Goal: Task Accomplishment & Management: Manage account settings

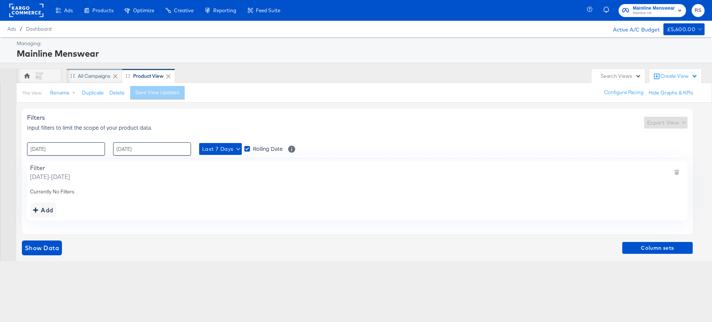
click at [85, 71] on div "All Campaigns" at bounding box center [94, 76] width 55 height 15
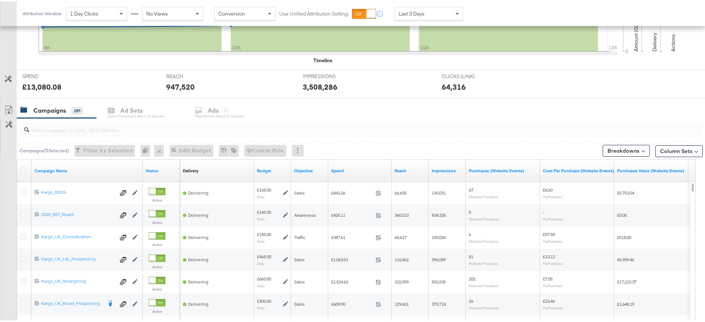
scroll to position [239, 0]
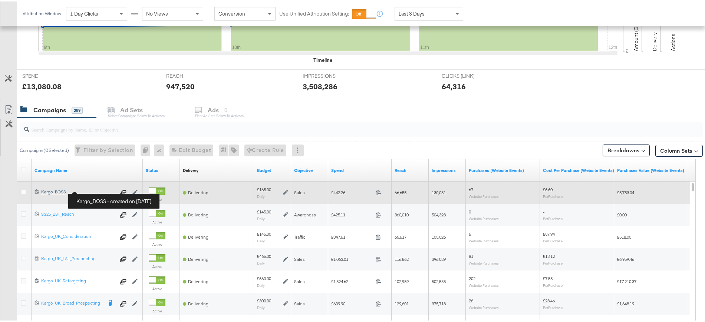
click at [50, 192] on div "Kargo_BOSS Kargo_BOSS" at bounding box center [78, 191] width 74 height 6
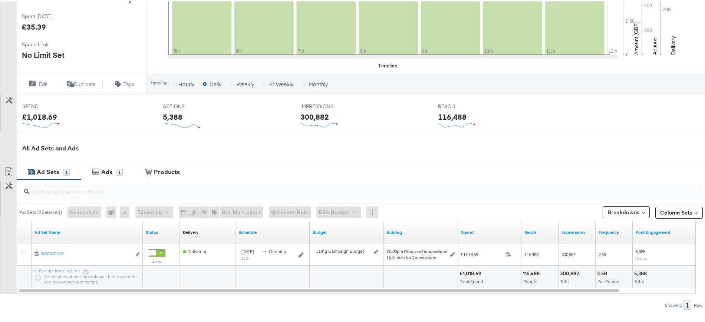
scroll to position [208, 0]
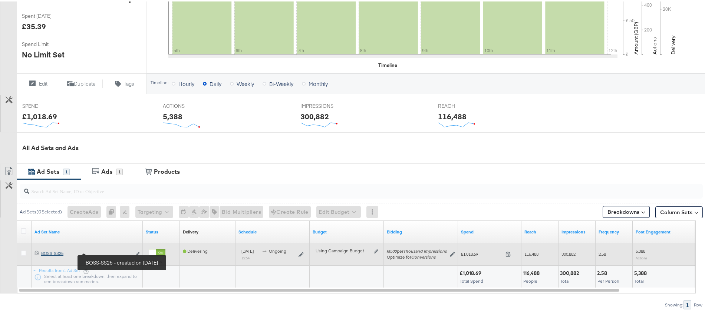
click at [43, 253] on div "BOSS-SS25 BOSS-SS25" at bounding box center [86, 252] width 90 height 6
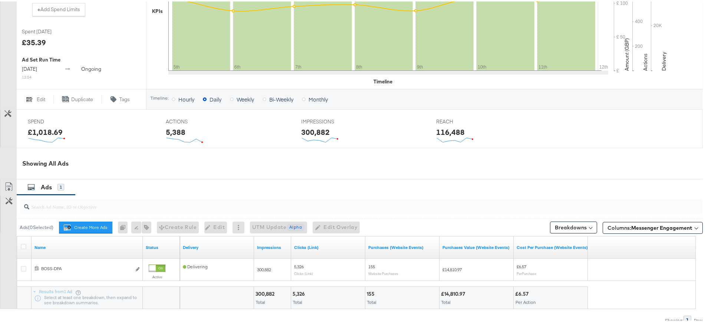
scroll to position [237, 0]
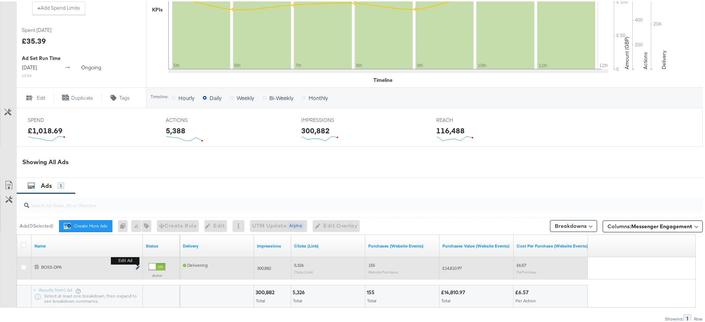
click at [138, 266] on icon "link" at bounding box center [138, 266] width 4 height 4
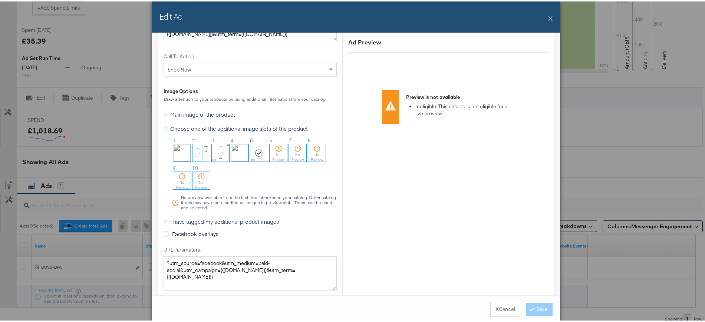
scroll to position [697, 0]
click at [163, 219] on icon at bounding box center [165, 221] width 4 height 4
click at [0, 0] on input "I have tagged my additional product images" at bounding box center [0, 0] width 0 height 0
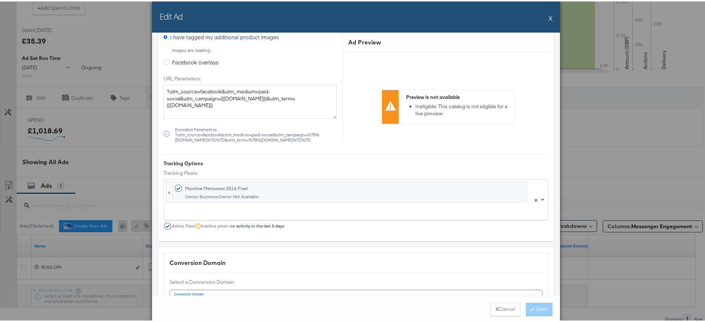
scroll to position [591, 0]
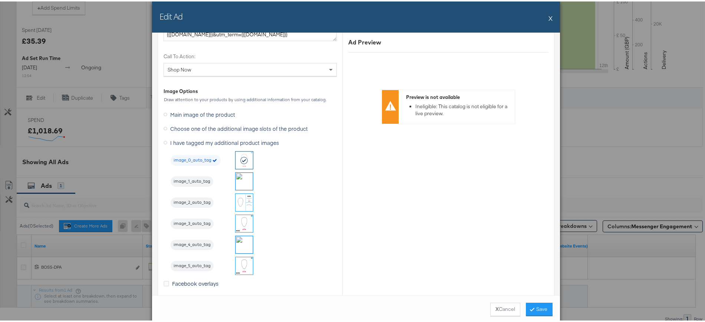
click at [242, 261] on img at bounding box center [243, 264] width 17 height 17
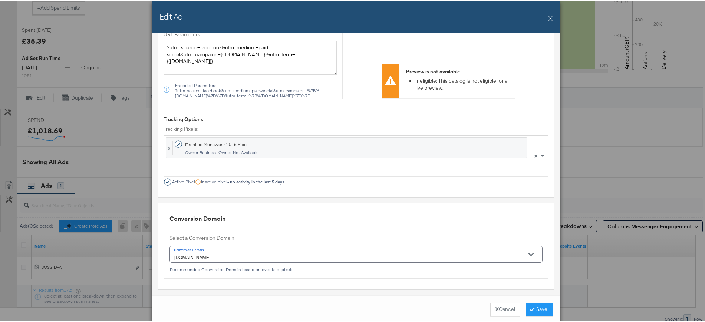
scroll to position [884, 0]
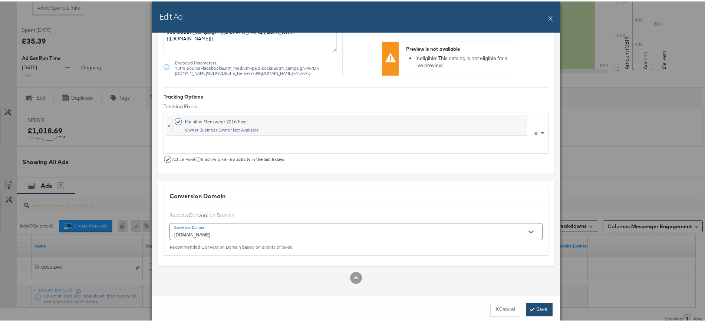
click at [541, 306] on button "Save" at bounding box center [539, 307] width 27 height 13
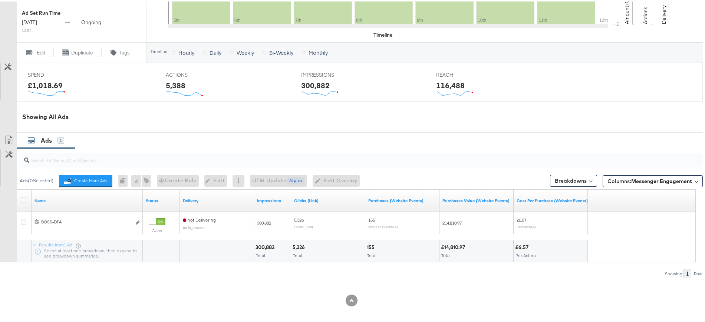
scroll to position [0, 0]
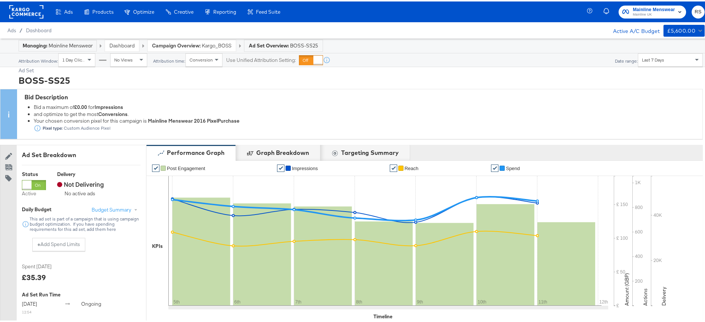
click at [122, 45] on link "Dashboard" at bounding box center [121, 44] width 25 height 7
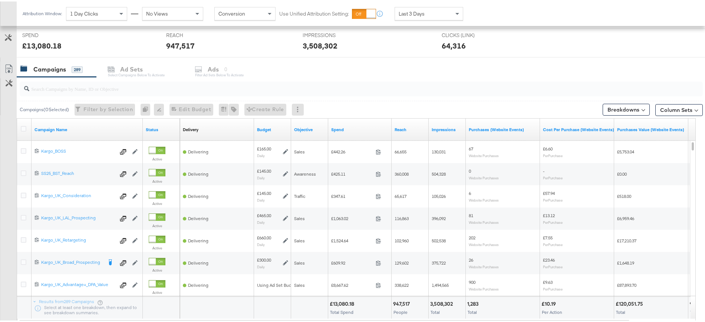
scroll to position [280, 0]
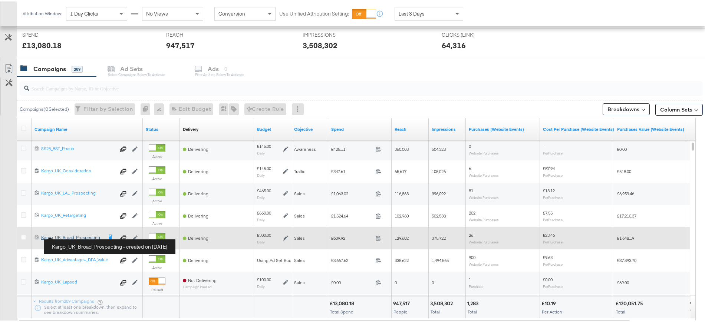
click at [94, 234] on div "Kargo_UK_Broad_Prospecting Kargo_UK_Broad_Prospecting" at bounding box center [71, 236] width 61 height 6
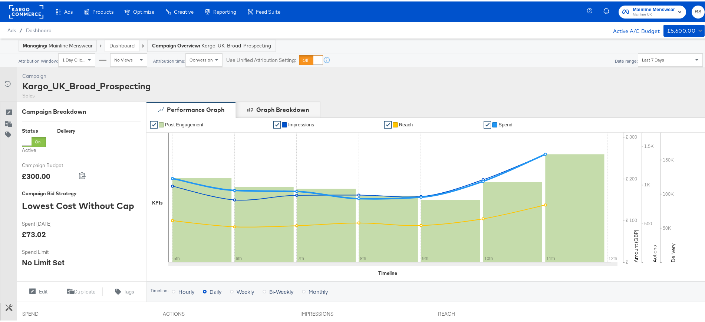
scroll to position [196, 0]
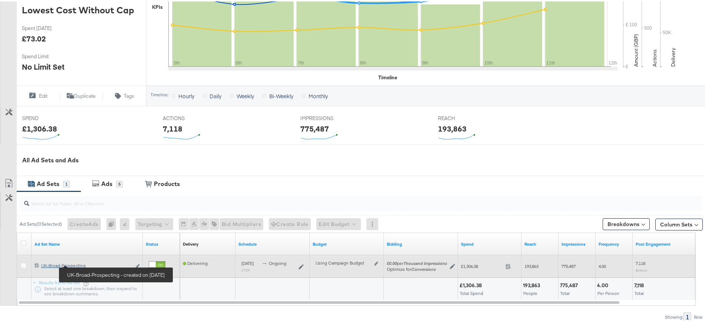
click at [66, 265] on div "UK-Broad-Prospecting [GEOGRAPHIC_DATA]-Broad-Prospecting" at bounding box center [86, 264] width 90 height 6
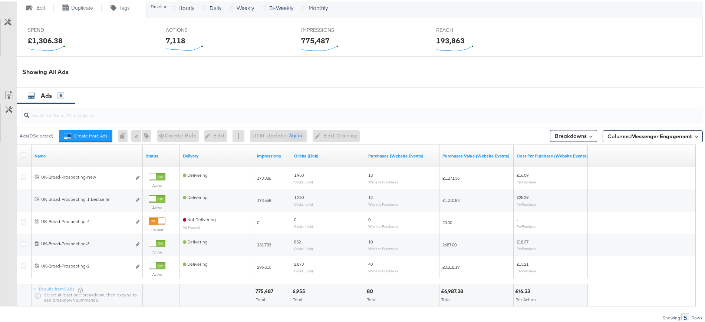
scroll to position [320, 0]
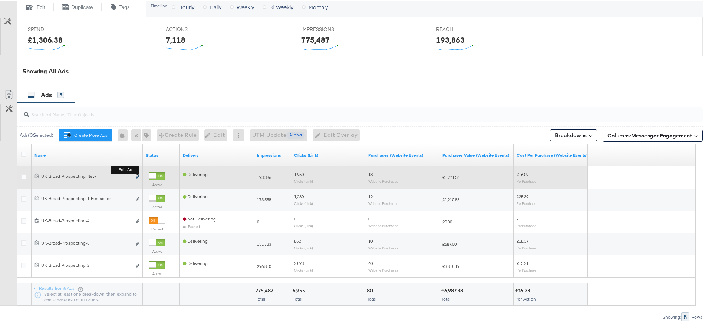
click at [138, 178] on button "Edit ad" at bounding box center [137, 176] width 4 height 8
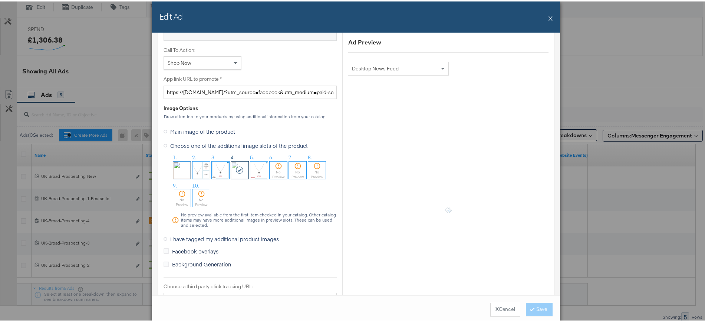
scroll to position [555, 0]
click at [163, 236] on icon at bounding box center [165, 237] width 4 height 4
click at [0, 0] on input "I have tagged my additional product images" at bounding box center [0, 0] width 0 height 0
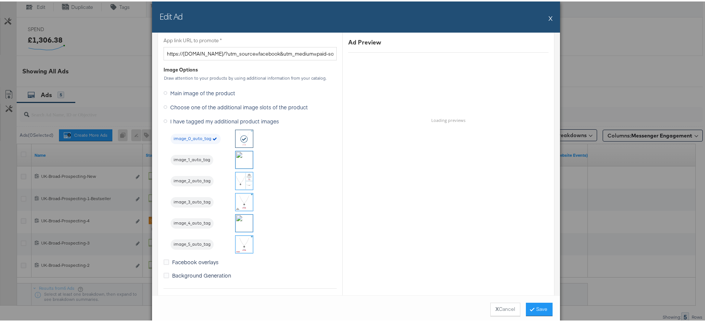
scroll to position [594, 0]
click at [240, 217] on img at bounding box center [243, 220] width 17 height 17
click at [531, 305] on icon at bounding box center [532, 307] width 2 height 4
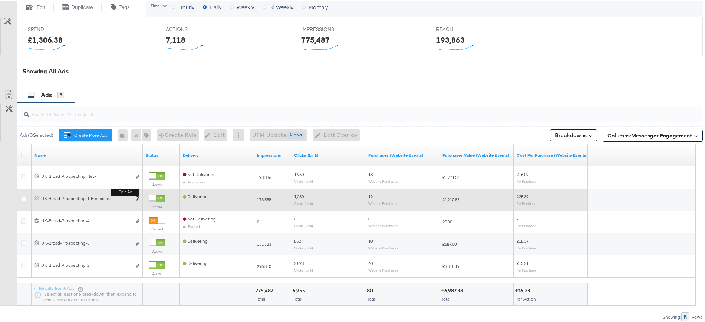
click at [138, 200] on button "Edit ad" at bounding box center [137, 198] width 4 height 8
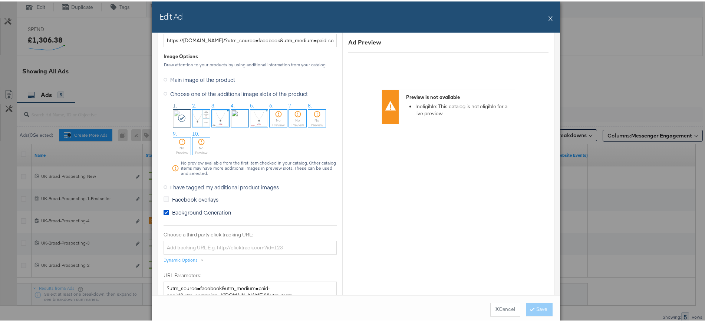
scroll to position [612, 0]
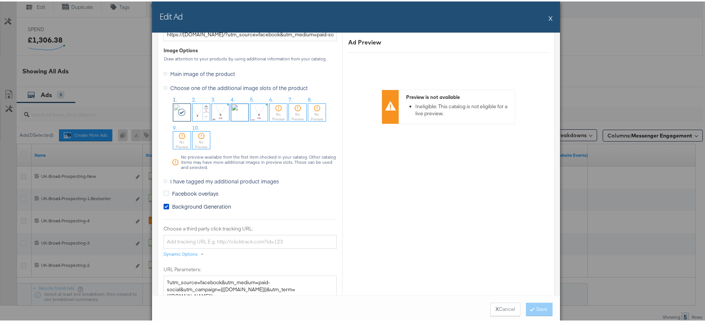
click at [163, 178] on icon at bounding box center [165, 180] width 4 height 4
click at [0, 0] on input "I have tagged my additional product images" at bounding box center [0, 0] width 0 height 0
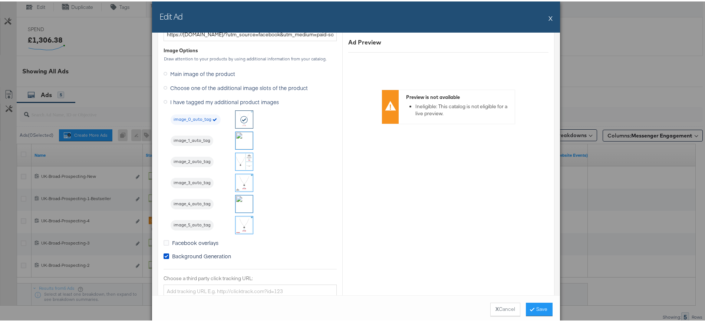
click at [240, 139] on img at bounding box center [243, 138] width 17 height 17
click at [163, 254] on icon at bounding box center [166, 255] width 6 height 6
click at [0, 0] on input "Background Generation" at bounding box center [0, 0] width 0 height 0
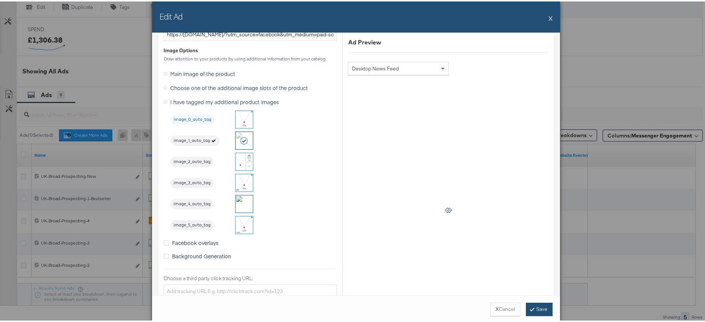
click at [534, 308] on button "Save" at bounding box center [539, 307] width 27 height 13
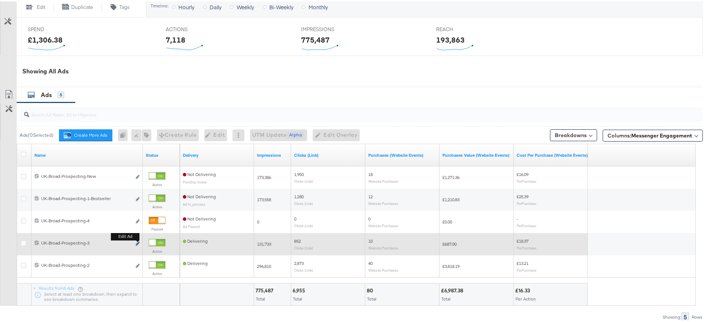
click at [138, 244] on icon "link" at bounding box center [138, 242] width 4 height 4
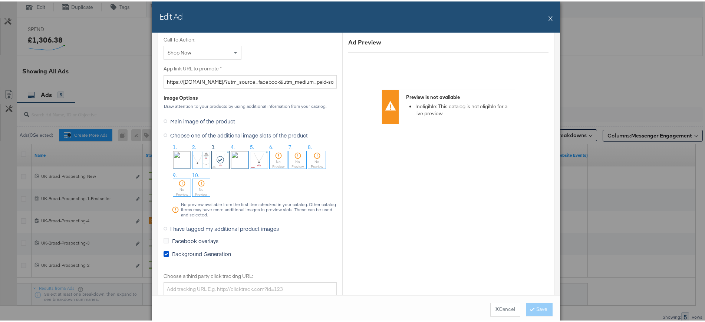
scroll to position [568, 0]
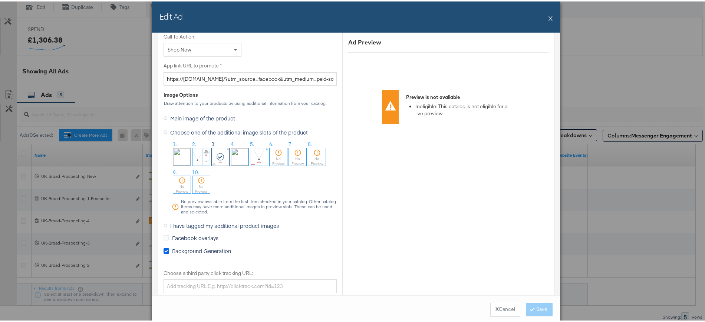
click at [163, 249] on icon at bounding box center [166, 250] width 6 height 6
click at [0, 0] on input "Background Generation" at bounding box center [0, 0] width 0 height 0
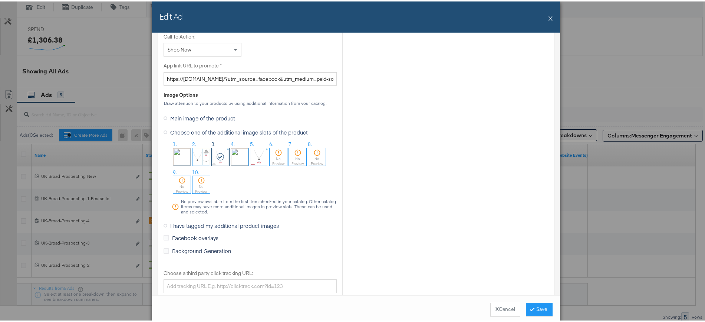
click at [163, 223] on icon at bounding box center [165, 224] width 4 height 4
click at [0, 0] on input "I have tagged my additional product images" at bounding box center [0, 0] width 0 height 0
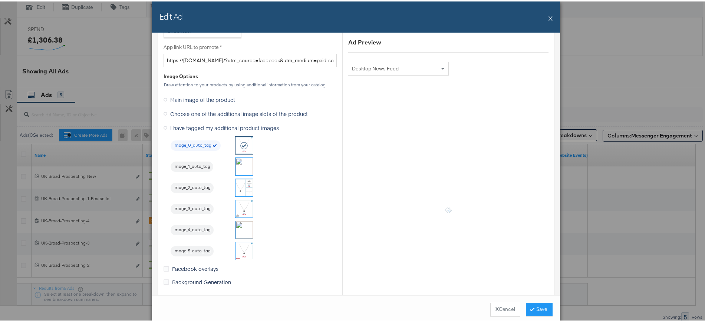
scroll to position [587, 0]
click at [241, 205] on img at bounding box center [243, 206] width 17 height 17
click at [540, 306] on button "Save" at bounding box center [539, 307] width 27 height 13
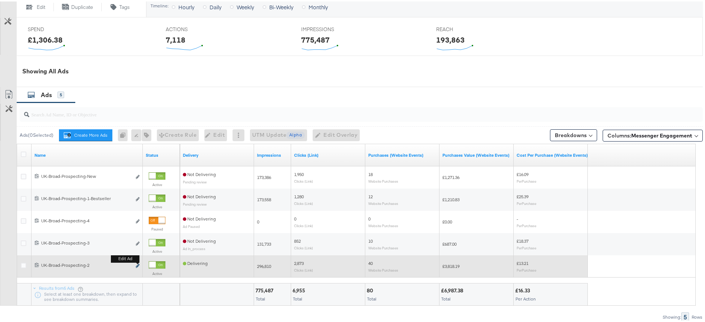
click at [136, 267] on icon "link" at bounding box center [138, 264] width 4 height 4
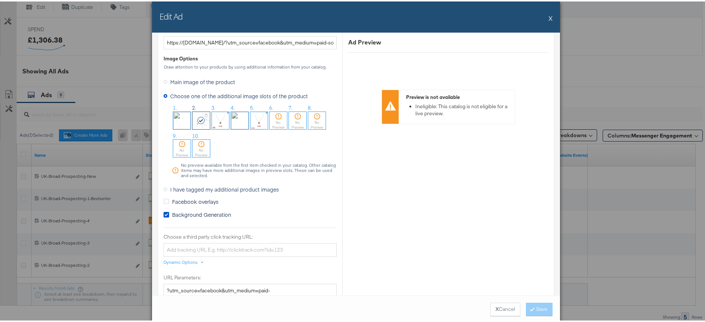
scroll to position [609, 0]
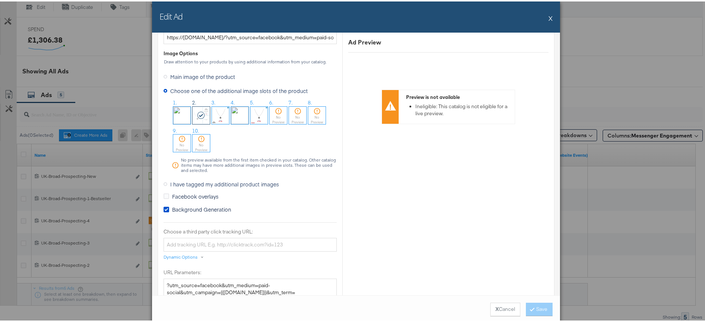
click at [163, 182] on icon at bounding box center [165, 183] width 4 height 4
click at [0, 0] on input "I have tagged my additional product images" at bounding box center [0, 0] width 0 height 0
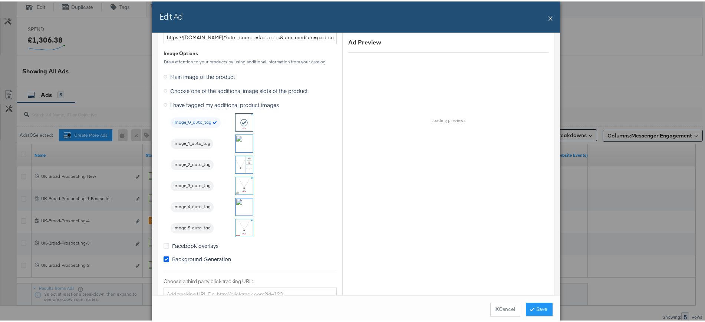
click at [163, 257] on icon at bounding box center [166, 258] width 6 height 6
click at [0, 0] on input "Background Generation" at bounding box center [0, 0] width 0 height 0
click at [241, 161] on img at bounding box center [243, 163] width 17 height 17
click at [527, 310] on button "Save" at bounding box center [539, 307] width 27 height 13
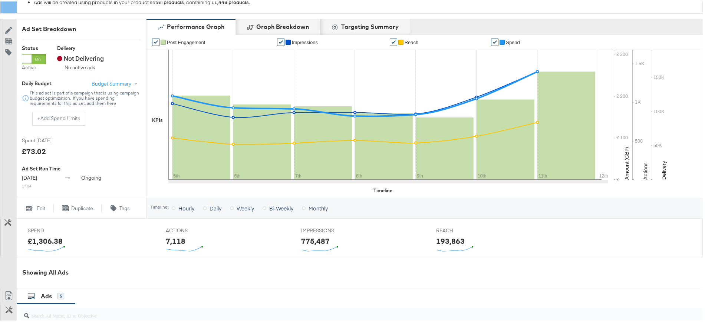
scroll to position [0, 0]
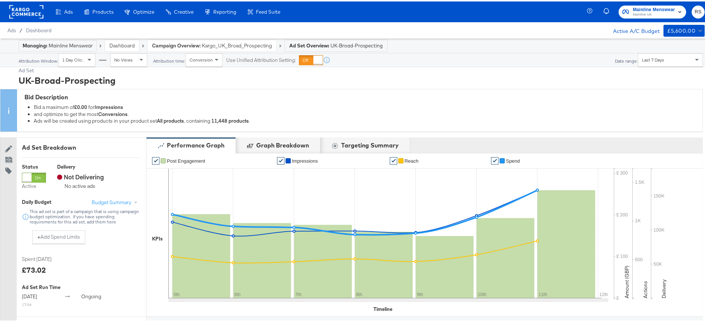
click at [120, 43] on link "Dashboard" at bounding box center [121, 44] width 25 height 7
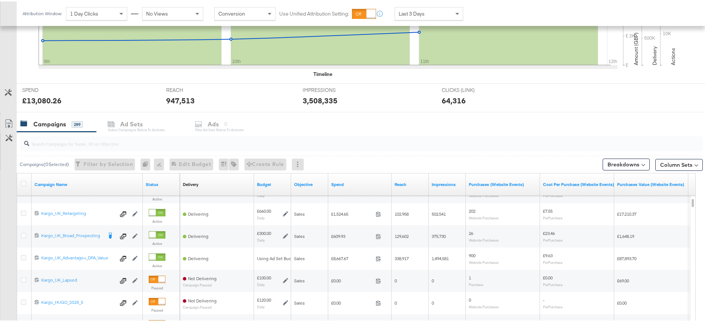
scroll to position [226, 0]
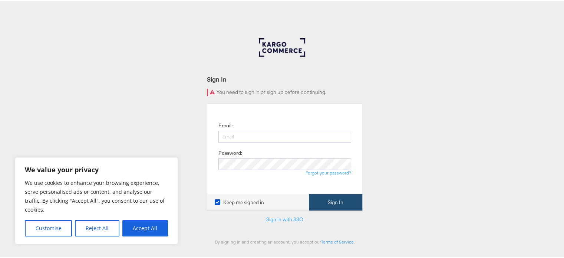
type input "[PERSON_NAME][EMAIL_ADDRESS][DOMAIN_NAME]"
click at [329, 201] on button "Sign In" at bounding box center [335, 201] width 53 height 17
